Goal: Navigation & Orientation: Find specific page/section

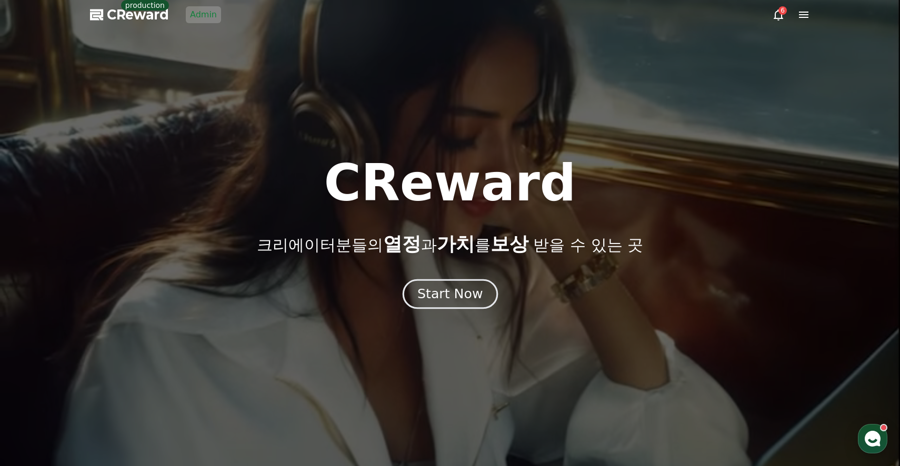
click at [447, 300] on div "Start Now" at bounding box center [449, 294] width 65 height 18
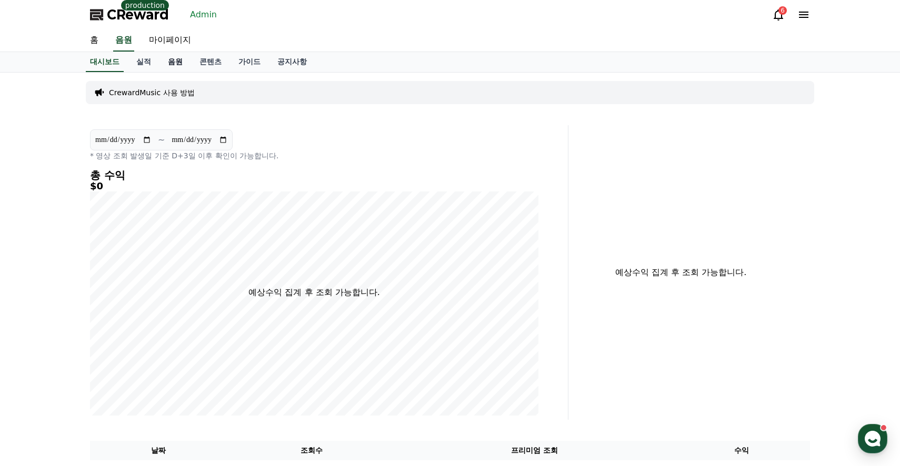
click at [179, 61] on link "음원" at bounding box center [175, 62] width 32 height 20
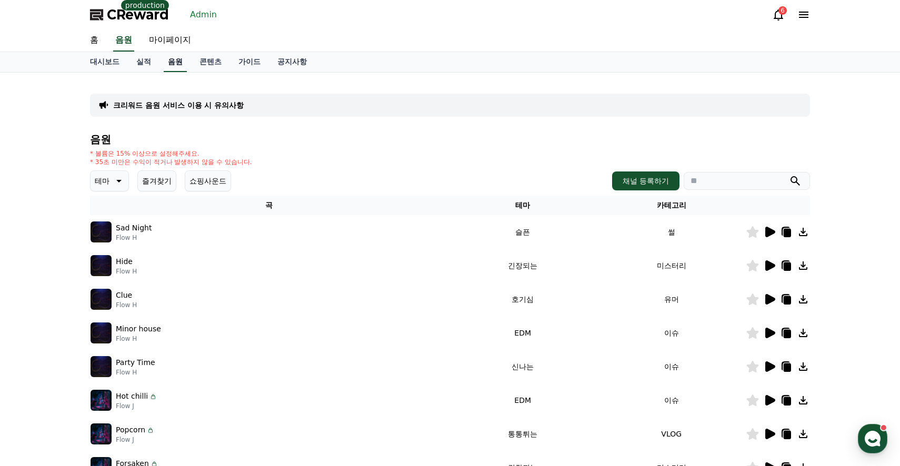
click at [170, 59] on link "음원" at bounding box center [175, 62] width 23 height 20
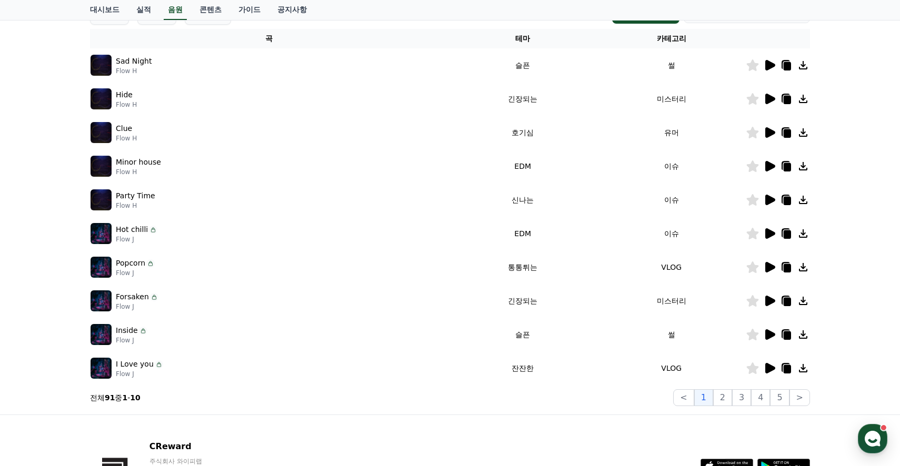
scroll to position [164, 0]
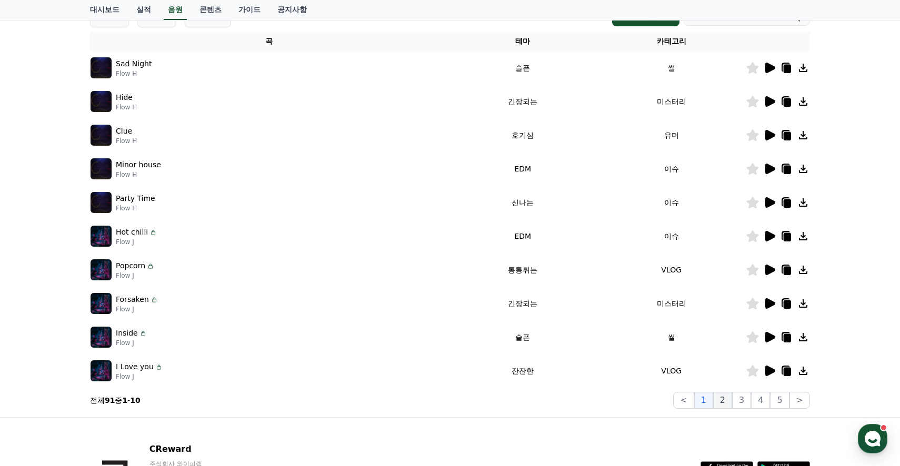
click at [720, 400] on button "2" at bounding box center [722, 400] width 19 height 17
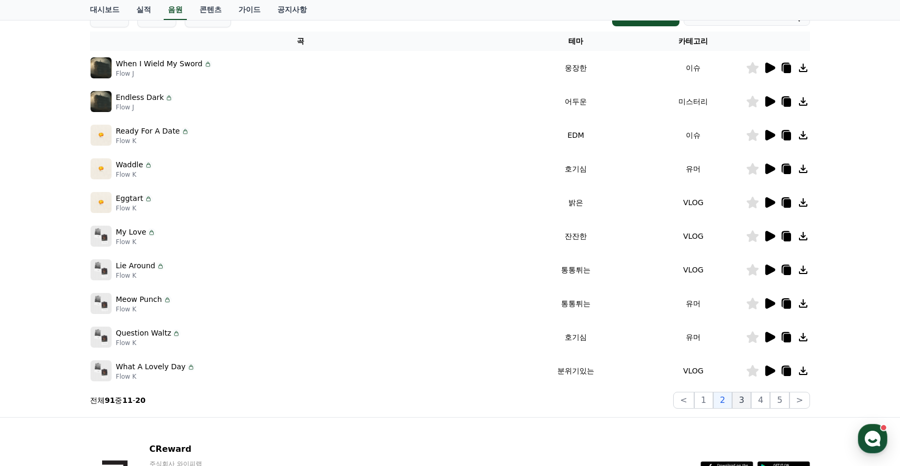
click at [746, 400] on button "3" at bounding box center [741, 400] width 19 height 17
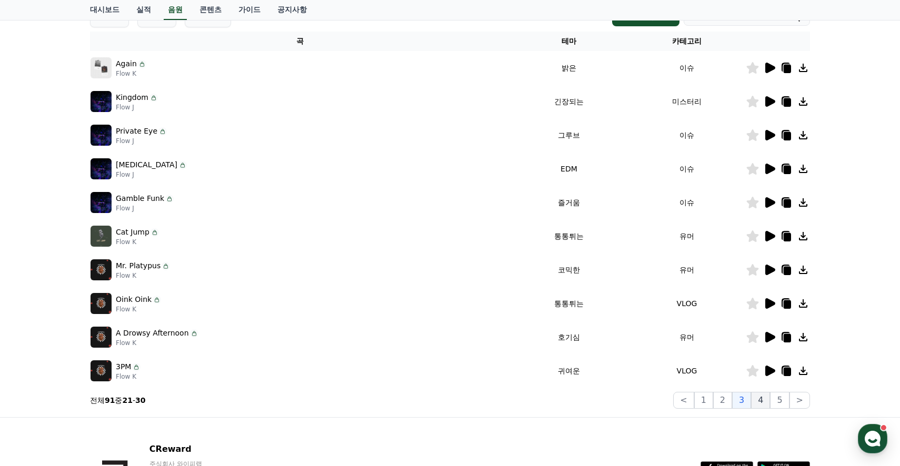
click at [759, 400] on button "4" at bounding box center [760, 400] width 19 height 17
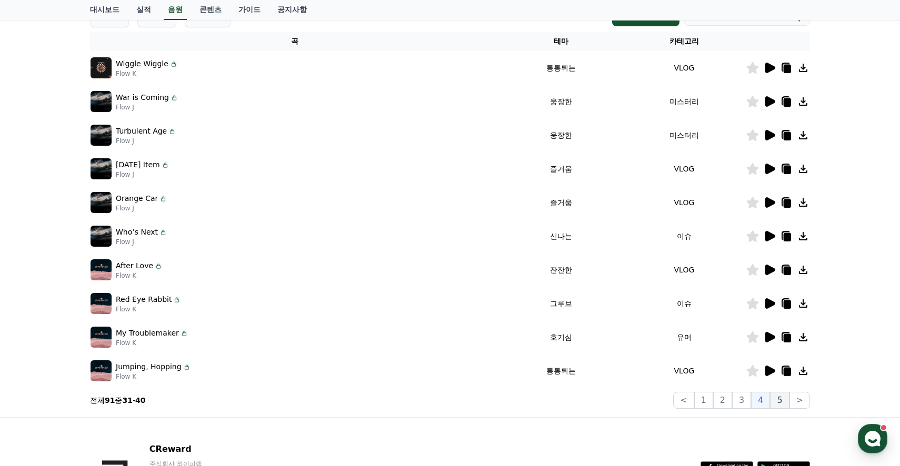
click at [781, 403] on button "5" at bounding box center [779, 400] width 19 height 17
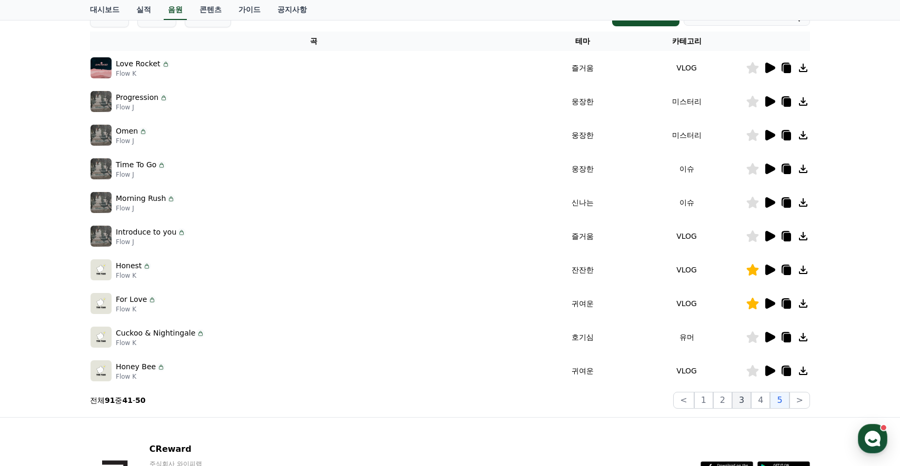
click at [742, 397] on button "3" at bounding box center [741, 400] width 19 height 17
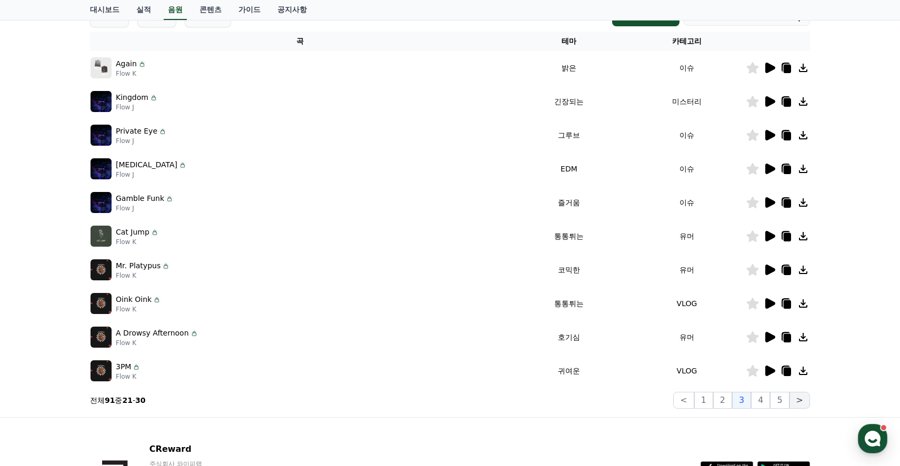
click at [802, 399] on button ">" at bounding box center [799, 400] width 21 height 17
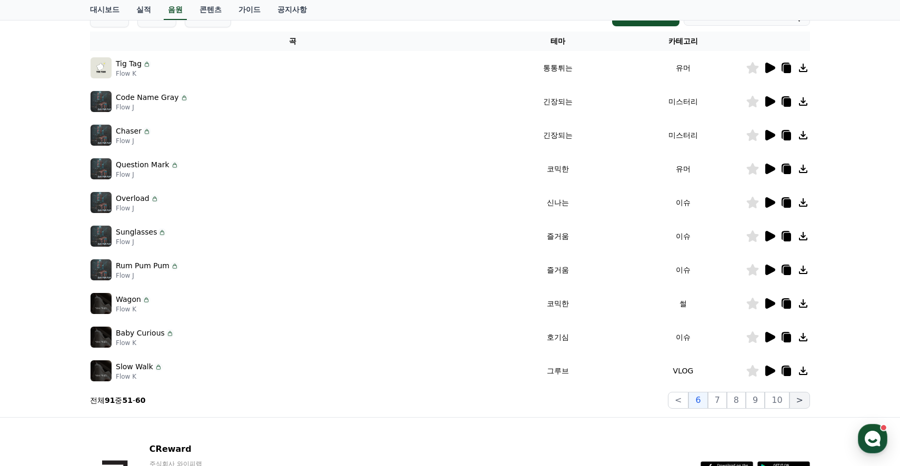
click at [802, 399] on button ">" at bounding box center [799, 400] width 21 height 17
click at [117, 404] on p "전체 91 중 51 - 60" at bounding box center [118, 400] width 56 height 11
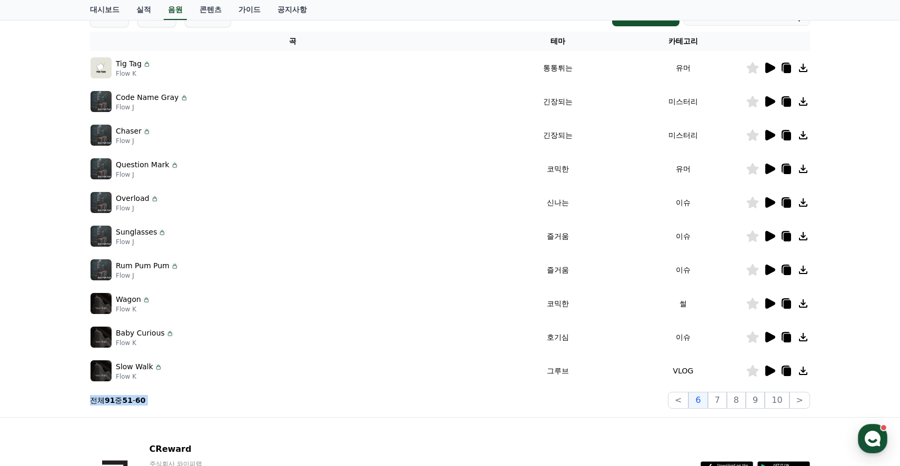
click at [122, 404] on p "전체 91 중 51 - 60" at bounding box center [118, 400] width 56 height 11
